Goal: Information Seeking & Learning: Learn about a topic

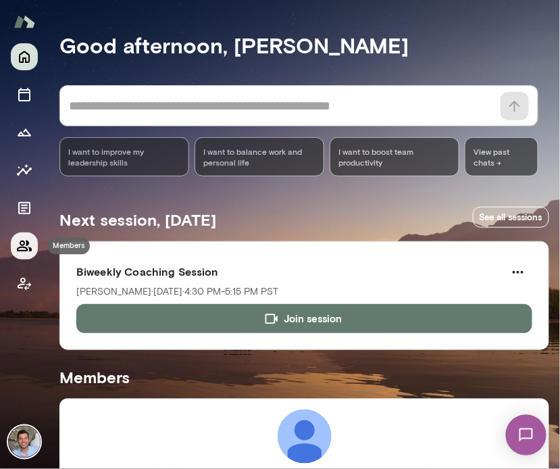
click at [25, 245] on icon "Members" at bounding box center [24, 246] width 16 height 16
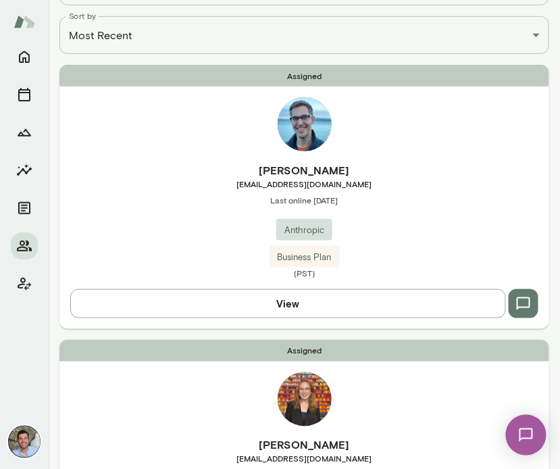
scroll to position [55, 0]
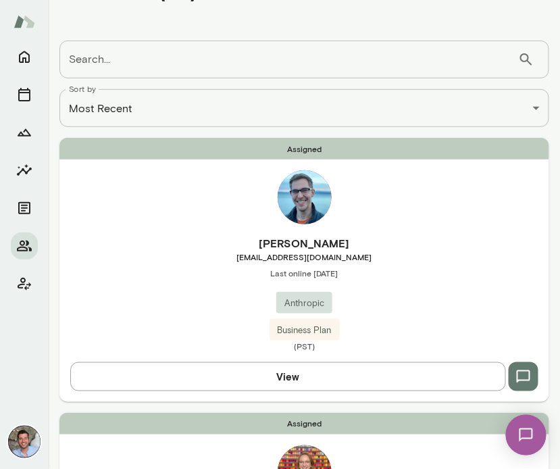
click at [237, 207] on div "Assigned [PERSON_NAME] [EMAIL_ADDRESS][DOMAIN_NAME] Last online [DATE] Anthropi…" at bounding box center [304, 269] width 490 height 263
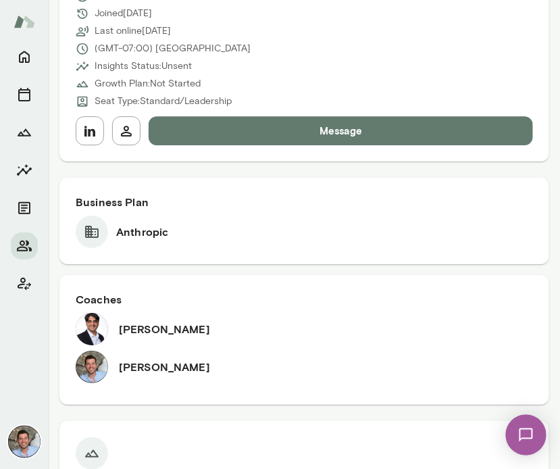
scroll to position [698, 0]
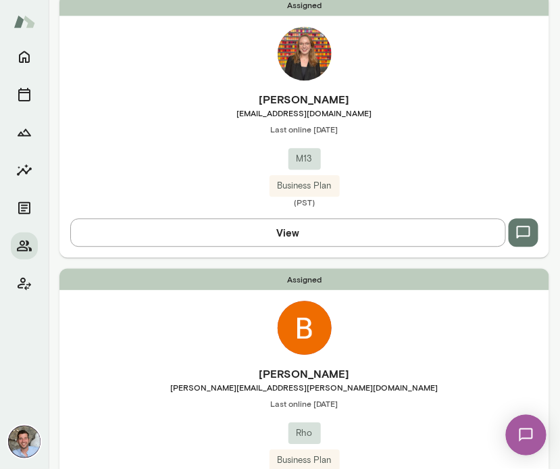
scroll to position [461, 0]
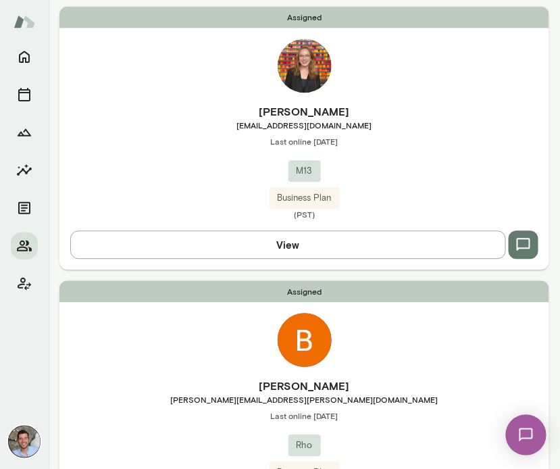
click at [380, 131] on div "[PERSON_NAME] [PERSON_NAME][EMAIL_ADDRESS][DOMAIN_NAME] Last online [DATE] M13 …" at bounding box center [304, 162] width 490 height 116
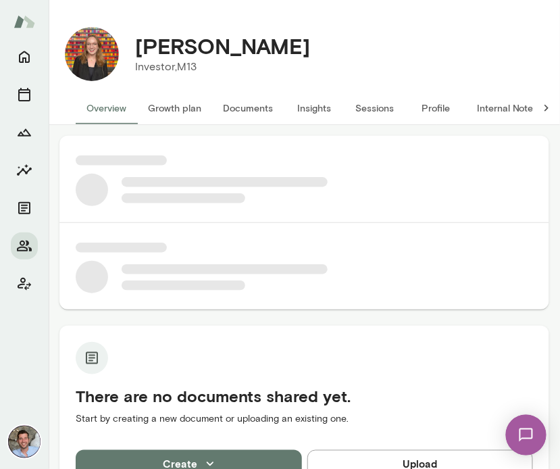
click at [316, 105] on button "Insights" at bounding box center [314, 108] width 61 height 32
